Goal: Information Seeking & Learning: Learn about a topic

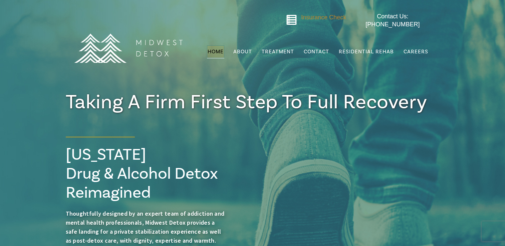
click at [322, 18] on span "Insurance Check" at bounding box center [323, 17] width 45 height 7
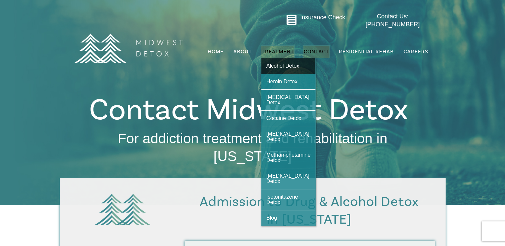
click at [279, 58] on link "Alcohol Detox" at bounding box center [288, 65] width 54 height 15
